Goal: Check status: Check status

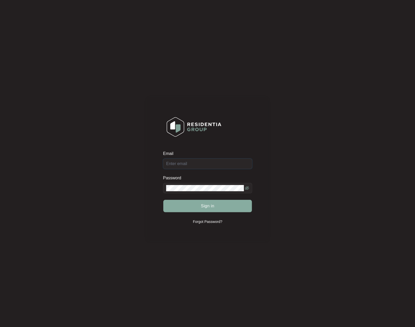
type input "[EMAIL_ADDRESS][DOMAIN_NAME]"
click at [224, 203] on button "Sign in" at bounding box center [207, 206] width 89 height 12
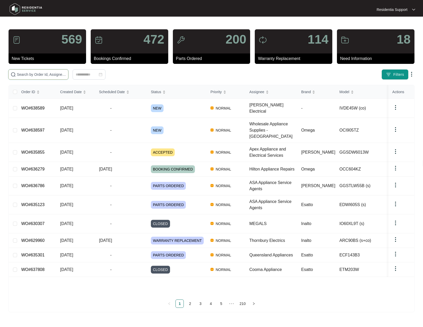
click at [59, 74] on input "text" at bounding box center [41, 75] width 49 height 6
paste input "638589"
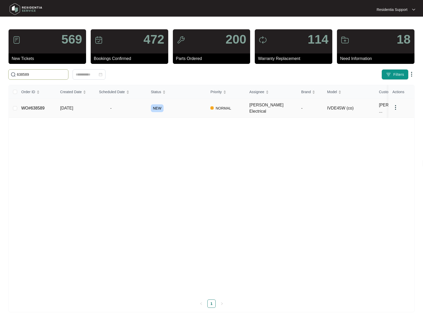
type input "638589"
click at [111, 106] on span "-" at bounding box center [111, 108] width 24 height 6
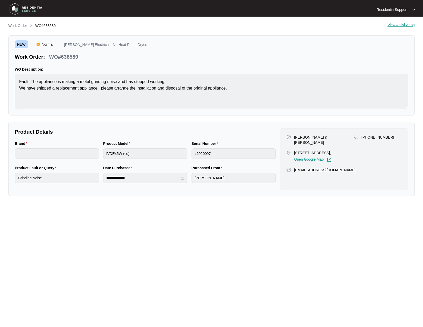
click at [11, 22] on main "**********" at bounding box center [211, 163] width 423 height 327
click at [11, 23] on li "Work Order" at bounding box center [17, 26] width 19 height 6
